Goal: Navigation & Orientation: Understand site structure

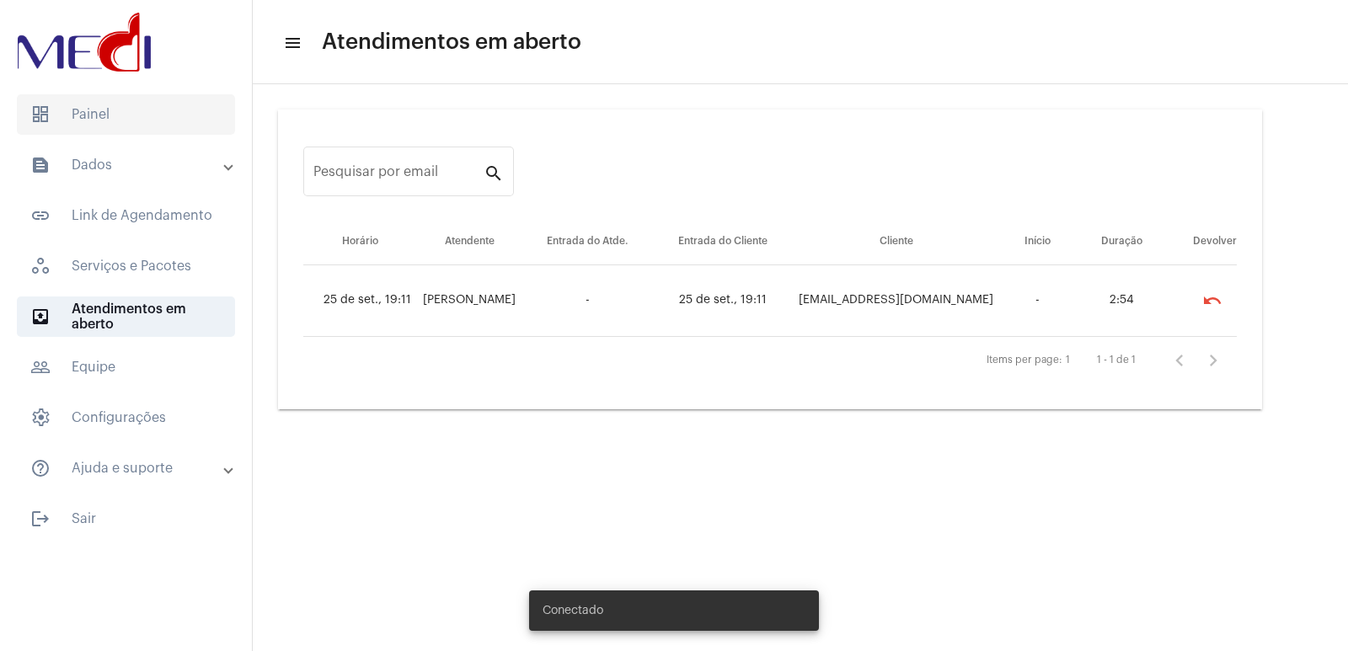
click at [51, 115] on span "dashboard Painel" at bounding box center [126, 114] width 218 height 40
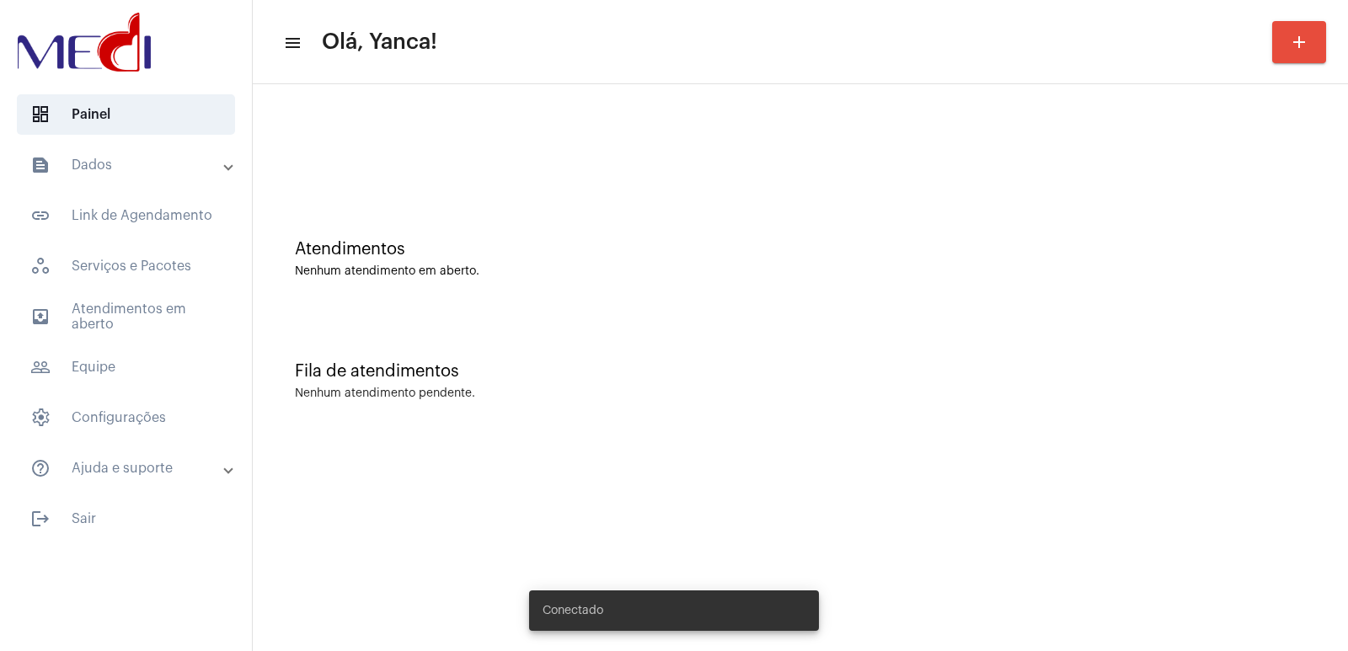
click at [129, 159] on mat-panel-title "text_snippet_outlined Dados" at bounding box center [127, 165] width 195 height 20
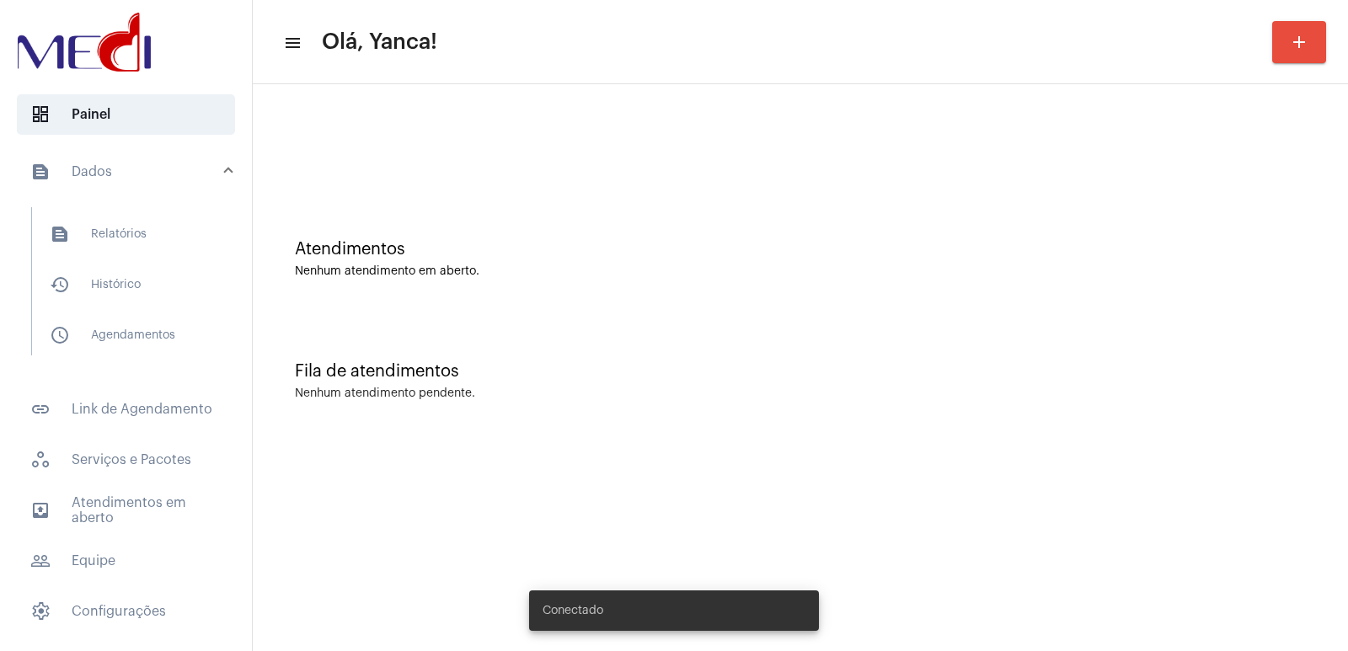
click at [148, 179] on mat-panel-title "text_snippet_outlined Dados" at bounding box center [127, 172] width 195 height 20
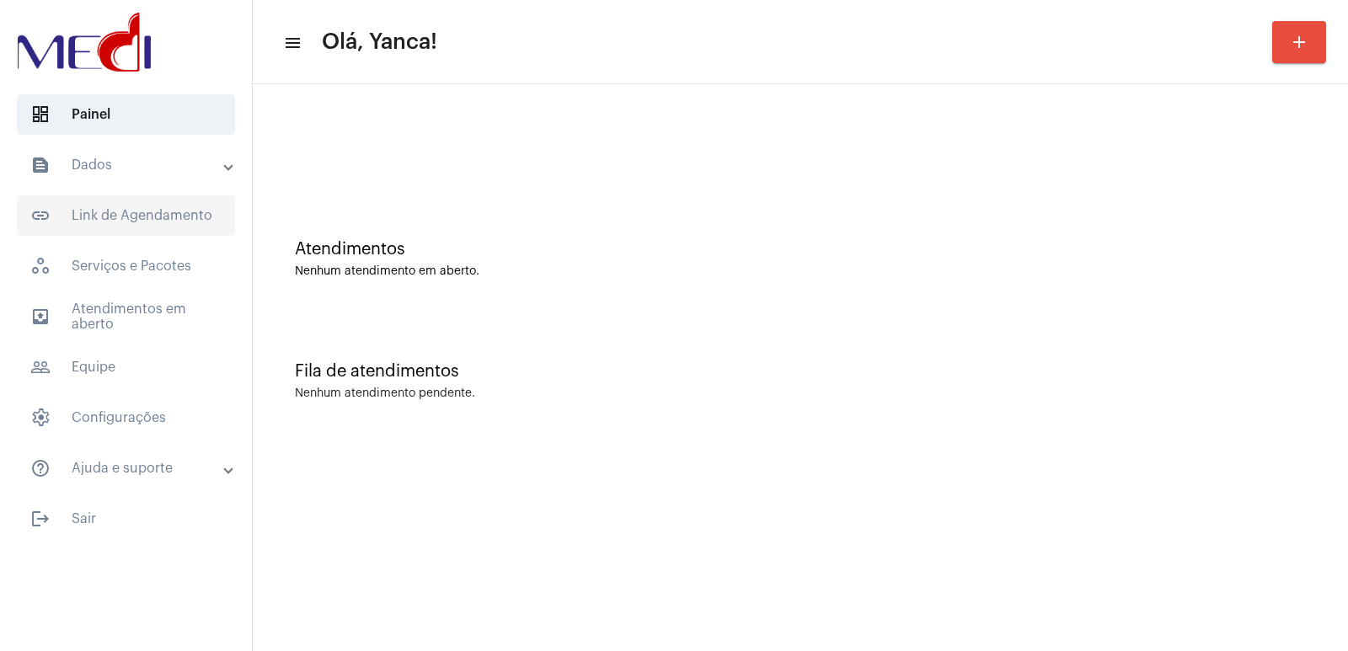
click at [181, 209] on span "link_outlined Link de Agendamento" at bounding box center [126, 215] width 218 height 40
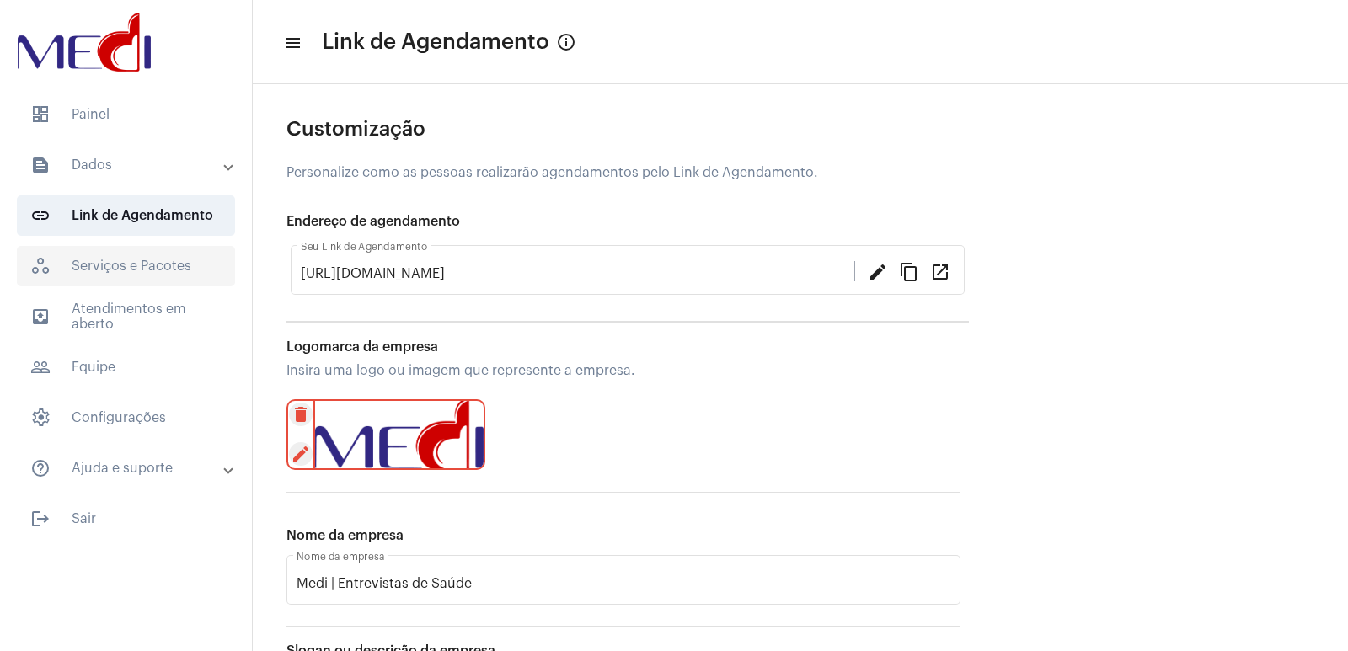
click at [181, 268] on span "workspaces_outlined Serviços e Pacotes" at bounding box center [126, 266] width 218 height 40
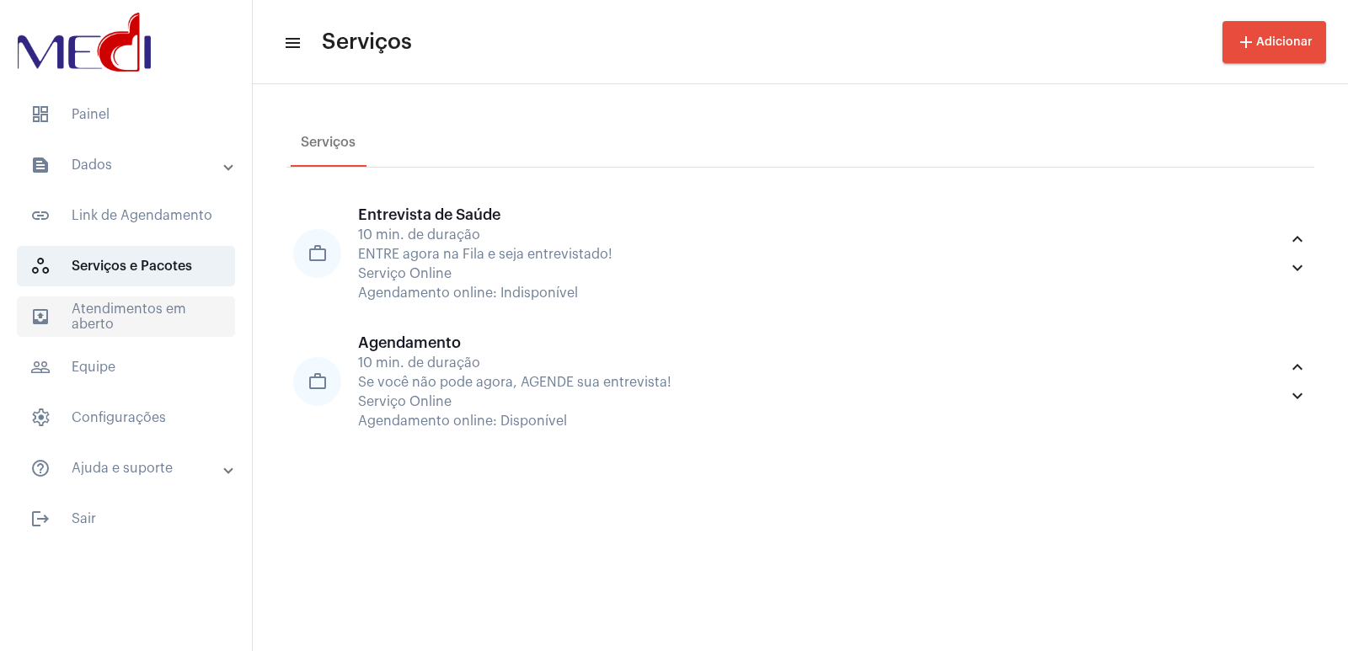
click at [190, 303] on span "outbox_outline Atendimentos em aberto" at bounding box center [126, 317] width 218 height 40
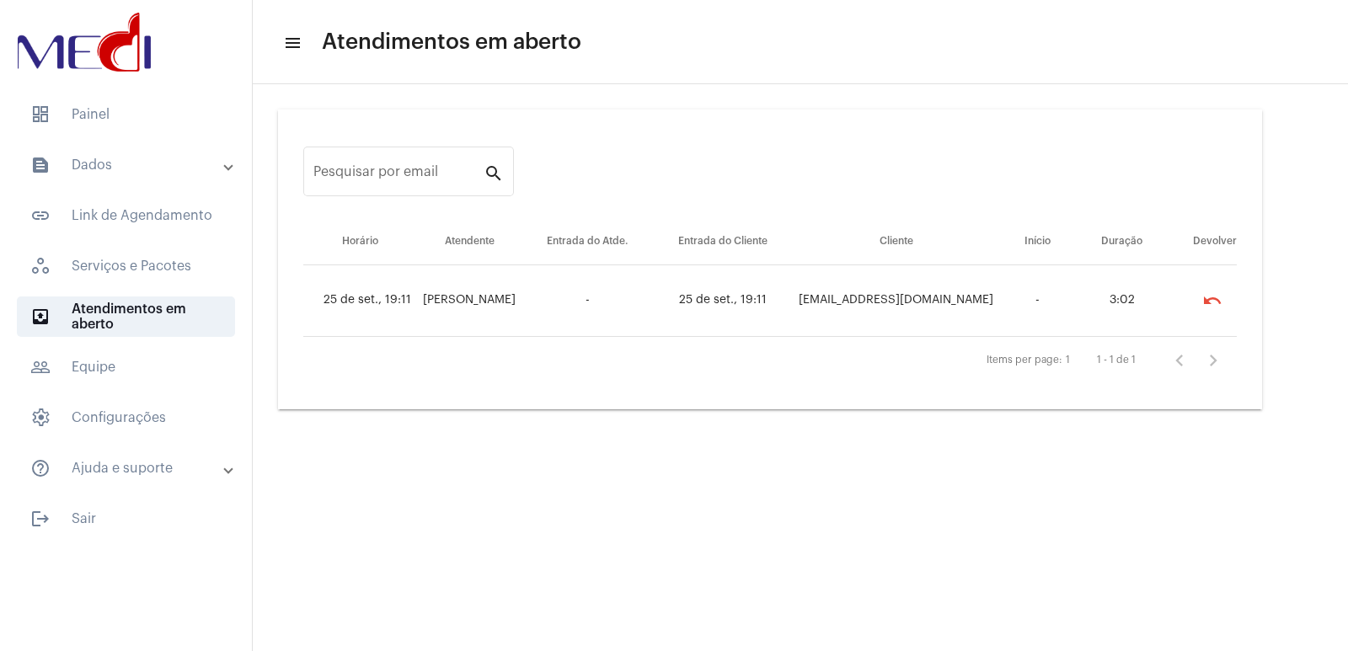
click at [166, 346] on mat-accordion "text_snippet_outlined Dados text_snippet_outlined Relatórios history_outlined H…" at bounding box center [126, 317] width 252 height 344
drag, startPoint x: 156, startPoint y: 368, endPoint x: 179, endPoint y: 425, distance: 61.2
click at [156, 378] on span "people_outline Equipe" at bounding box center [126, 367] width 218 height 40
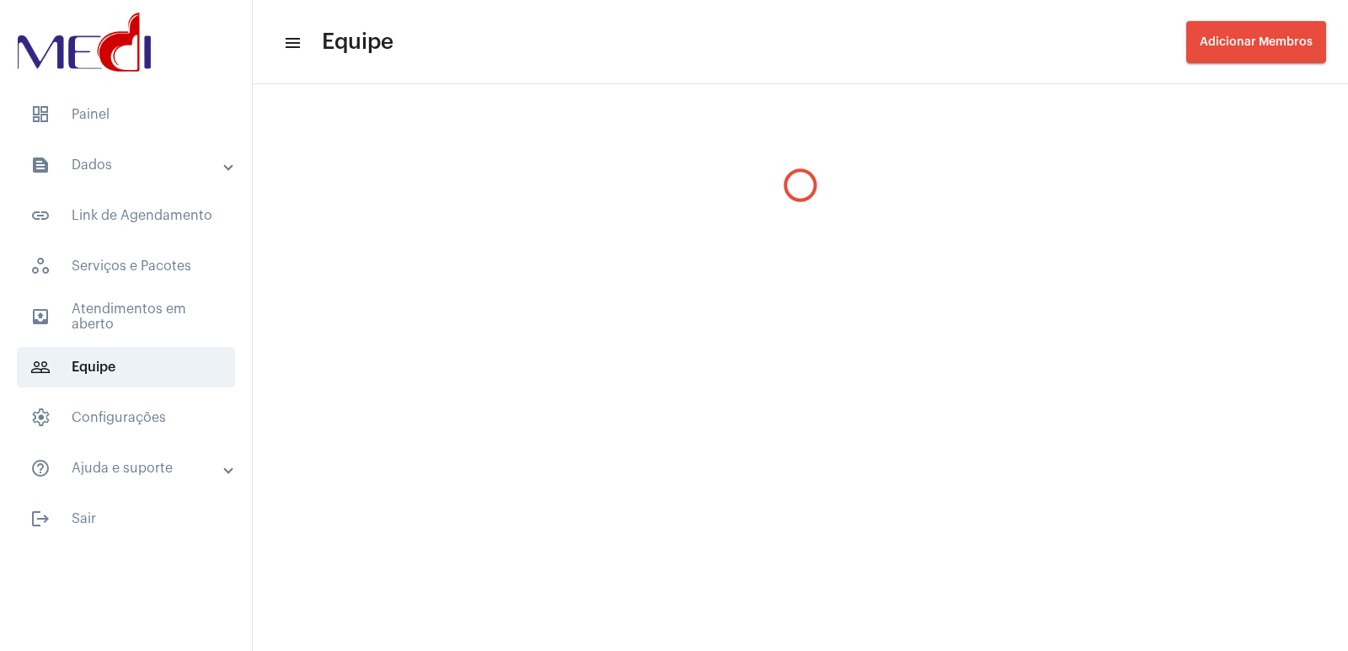
drag, startPoint x: 220, startPoint y: 453, endPoint x: 1347, endPoint y: 684, distance: 1150.9
click at [1347, 651] on html "dashboard Painel text_snippet_outlined Dados text_snippet_outlined Relatórios h…" at bounding box center [674, 325] width 1348 height 651
click at [88, 328] on span "outbox_outline Atendimentos em aberto" at bounding box center [126, 317] width 218 height 40
